Goal: Transaction & Acquisition: Subscribe to service/newsletter

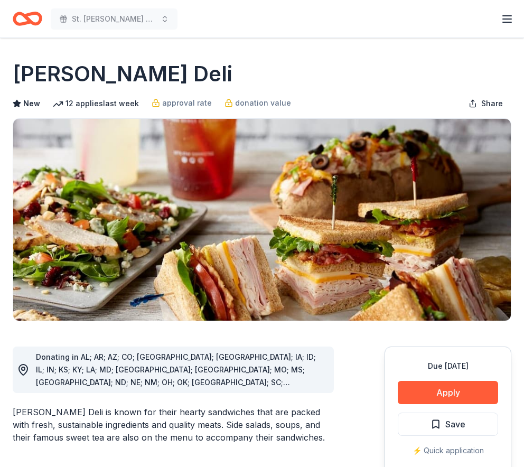
click at [509, 16] on icon "button" at bounding box center [506, 19] width 13 height 13
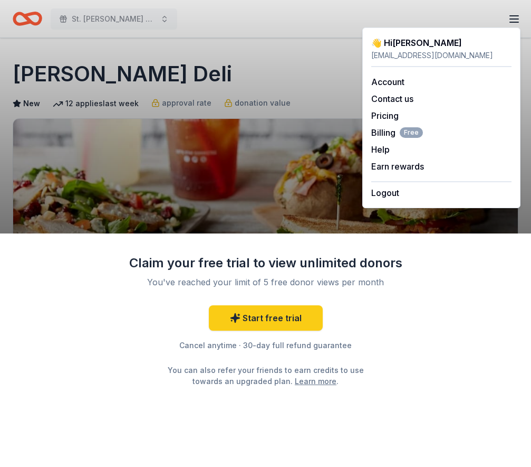
click at [283, 54] on div "Claim your free trial to view unlimited donors You've reached your limit of 5 f…" at bounding box center [265, 233] width 531 height 467
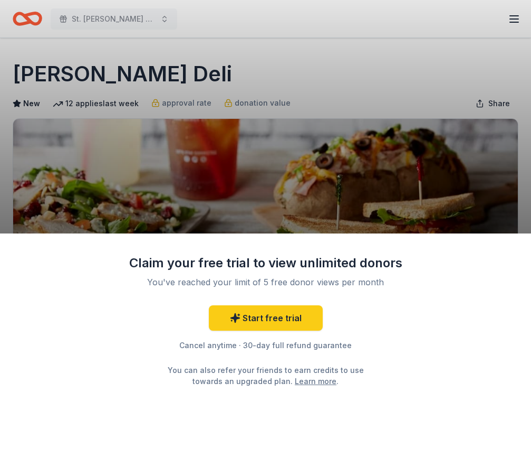
click at [416, 159] on div "Claim your free trial to view unlimited donors You've reached your limit of 5 f…" at bounding box center [265, 233] width 531 height 467
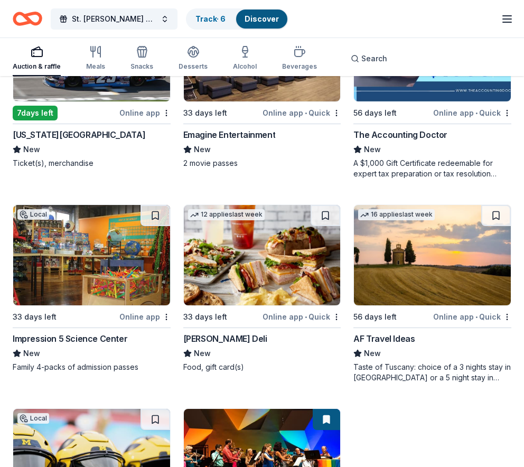
scroll to position [1003, 0]
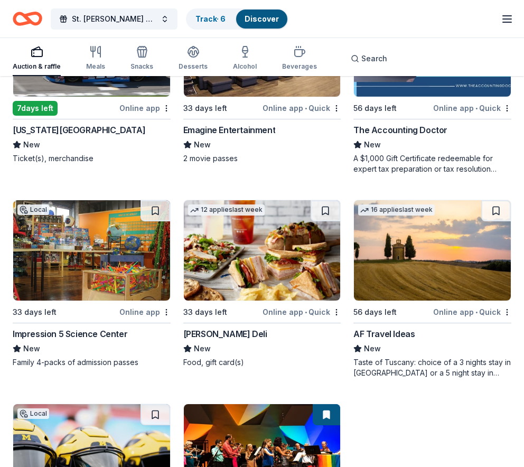
click at [247, 243] on img at bounding box center [262, 250] width 157 height 100
click at [253, 261] on img at bounding box center [262, 250] width 157 height 100
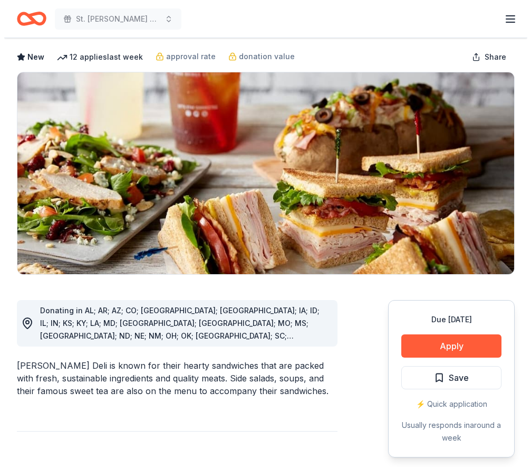
scroll to position [106, 0]
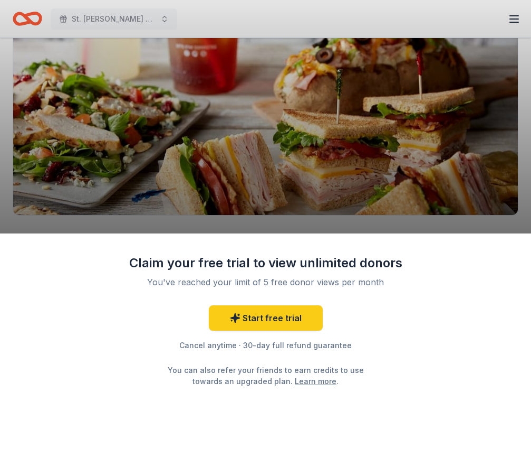
click at [355, 166] on div "Claim your free trial to view unlimited donors You've reached your limit of 5 f…" at bounding box center [265, 233] width 531 height 467
click at [295, 377] on link "Learn more" at bounding box center [316, 380] width 42 height 11
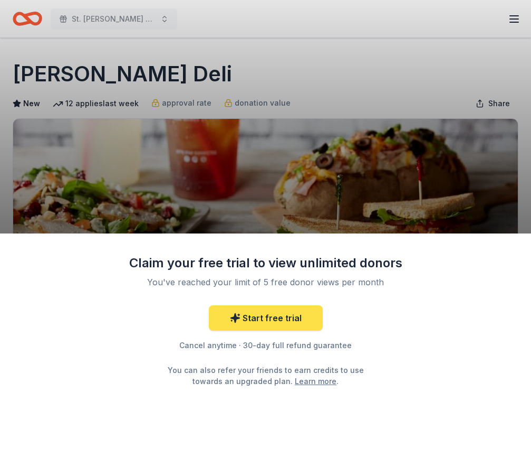
click at [285, 324] on link "Start free trial" at bounding box center [266, 317] width 114 height 25
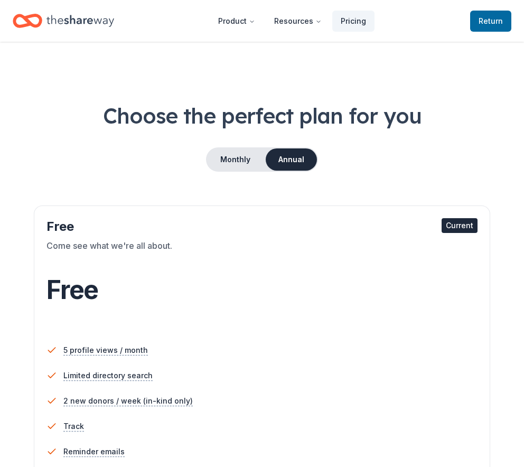
drag, startPoint x: 239, startPoint y: 260, endPoint x: 255, endPoint y: 253, distance: 18.0
click at [241, 259] on div "Come see what we're all about." at bounding box center [261, 254] width 431 height 30
click at [450, 223] on div "Current" at bounding box center [459, 225] width 36 height 15
click at [485, 23] on span "Return to TheShareWay" at bounding box center [490, 21] width 24 height 13
